Goal: Navigation & Orientation: Find specific page/section

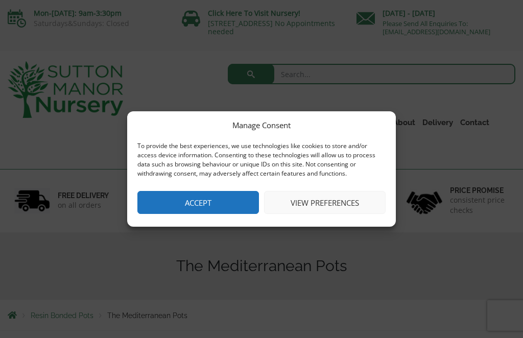
click at [222, 200] on button "Accept" at bounding box center [197, 202] width 121 height 23
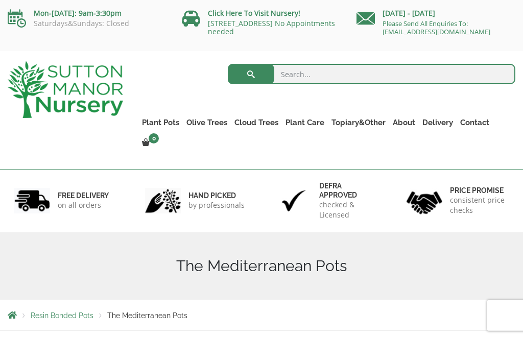
click at [450, 121] on link "Delivery" at bounding box center [438, 122] width 38 height 14
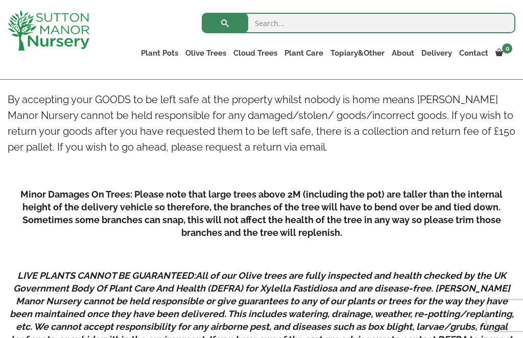
scroll to position [1384, 0]
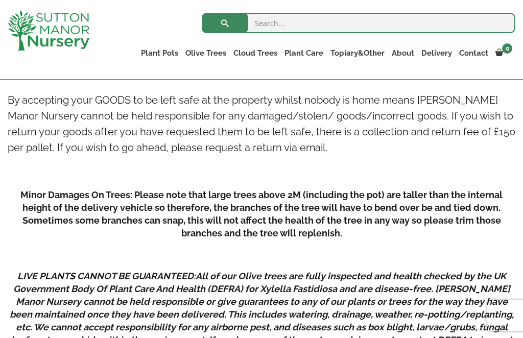
click at [0, 0] on link "The Atlantis Pots" at bounding box center [0, 0] width 0 height 0
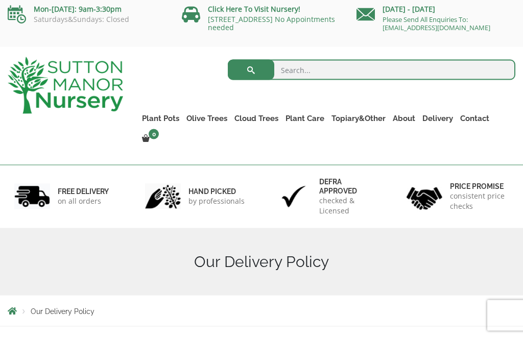
scroll to position [0, 0]
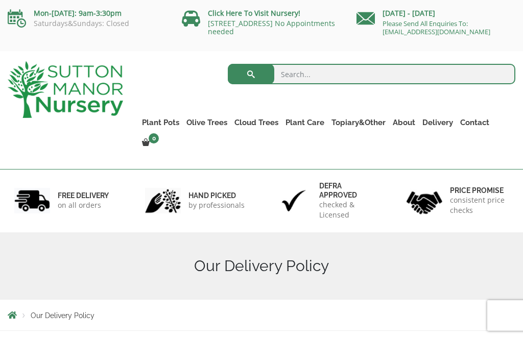
click at [0, 0] on link "The Old Stone Pots" at bounding box center [0, 0] width 0 height 0
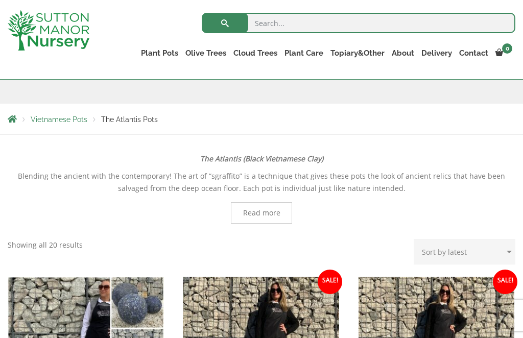
scroll to position [147, 0]
